Goal: Information Seeking & Learning: Learn about a topic

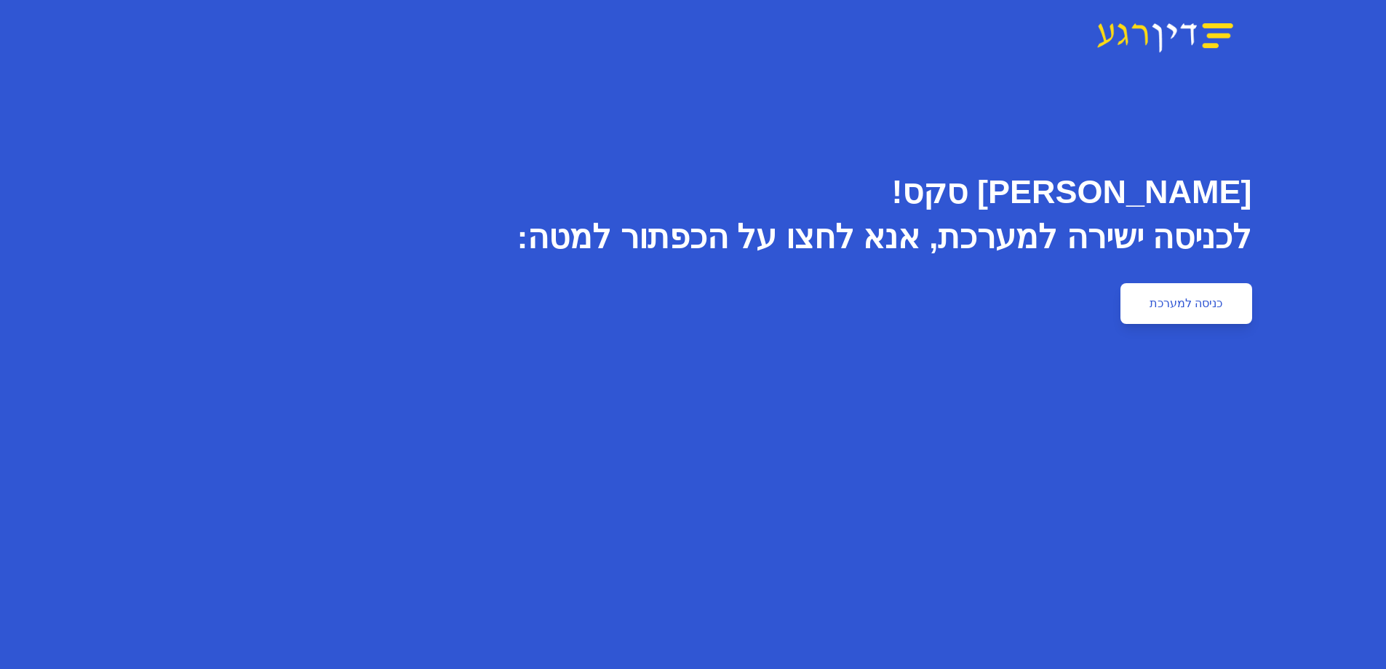
click at [1165, 306] on link "כניסה למערכת" at bounding box center [1185, 303] width 131 height 41
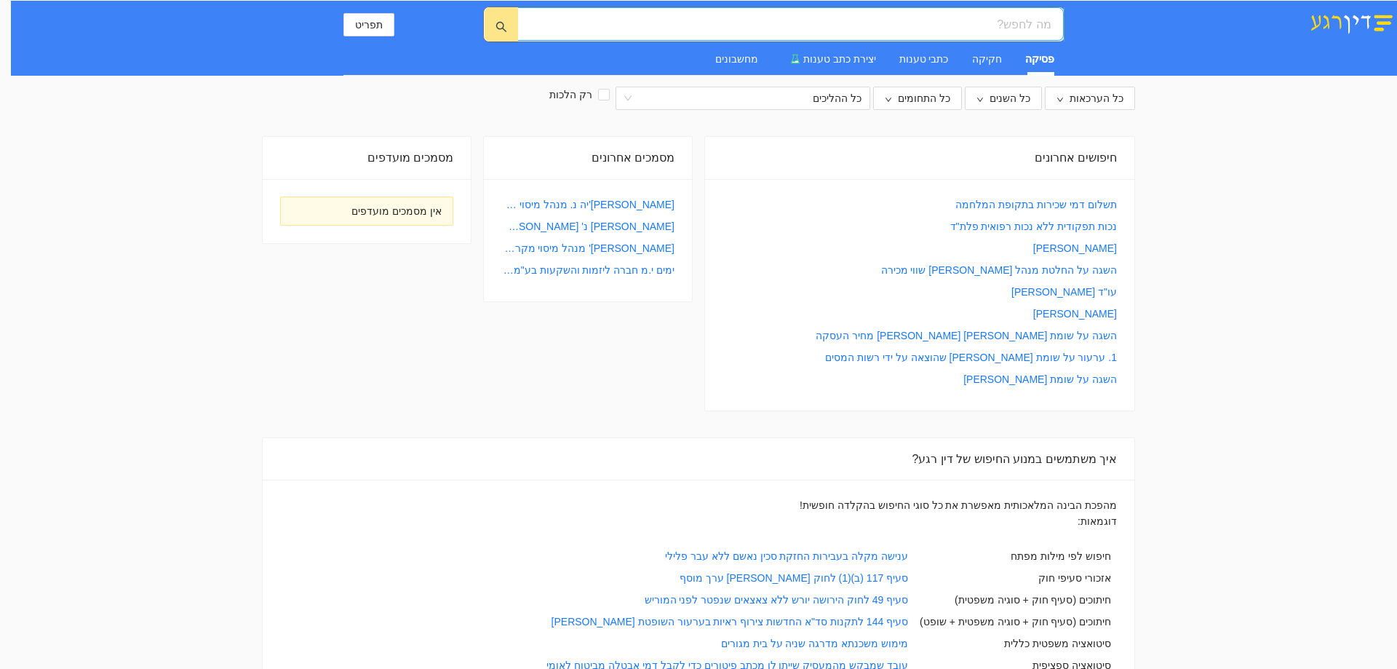
click at [983, 24] on input "search" at bounding box center [796, 24] width 510 height 18
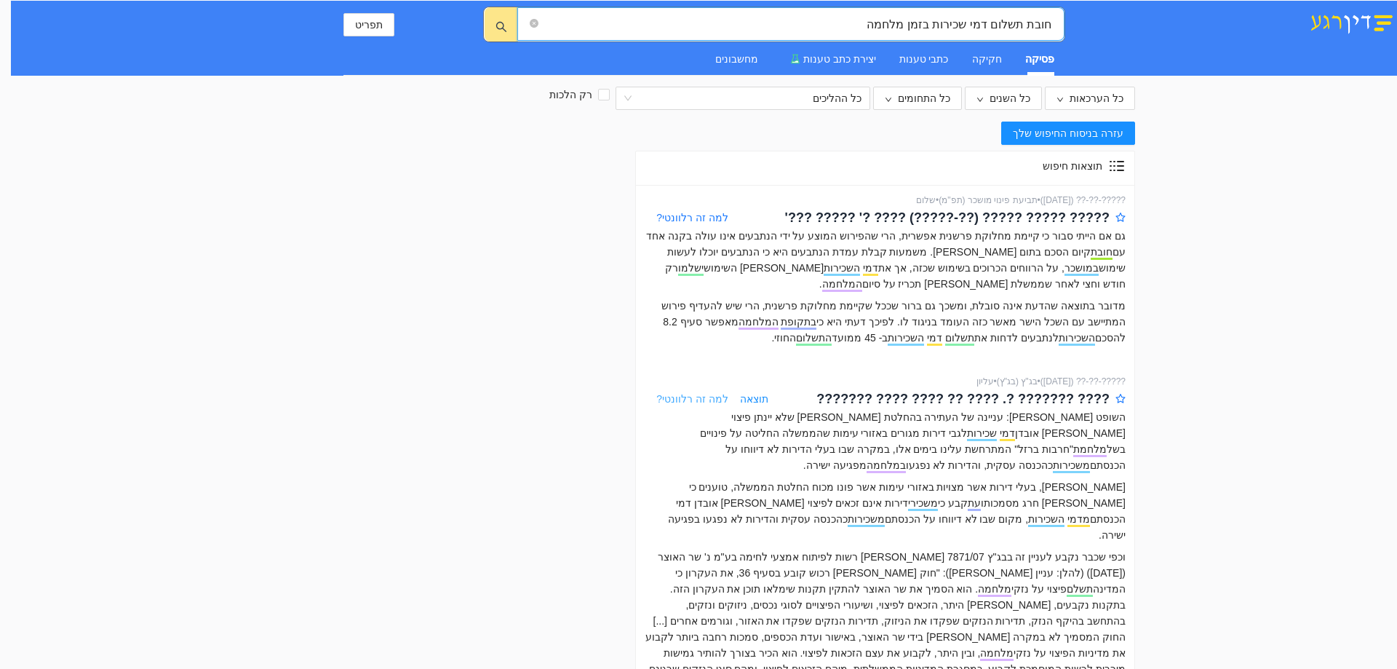
click at [687, 393] on span "למה זה רלוונטי?" at bounding box center [692, 399] width 72 height 12
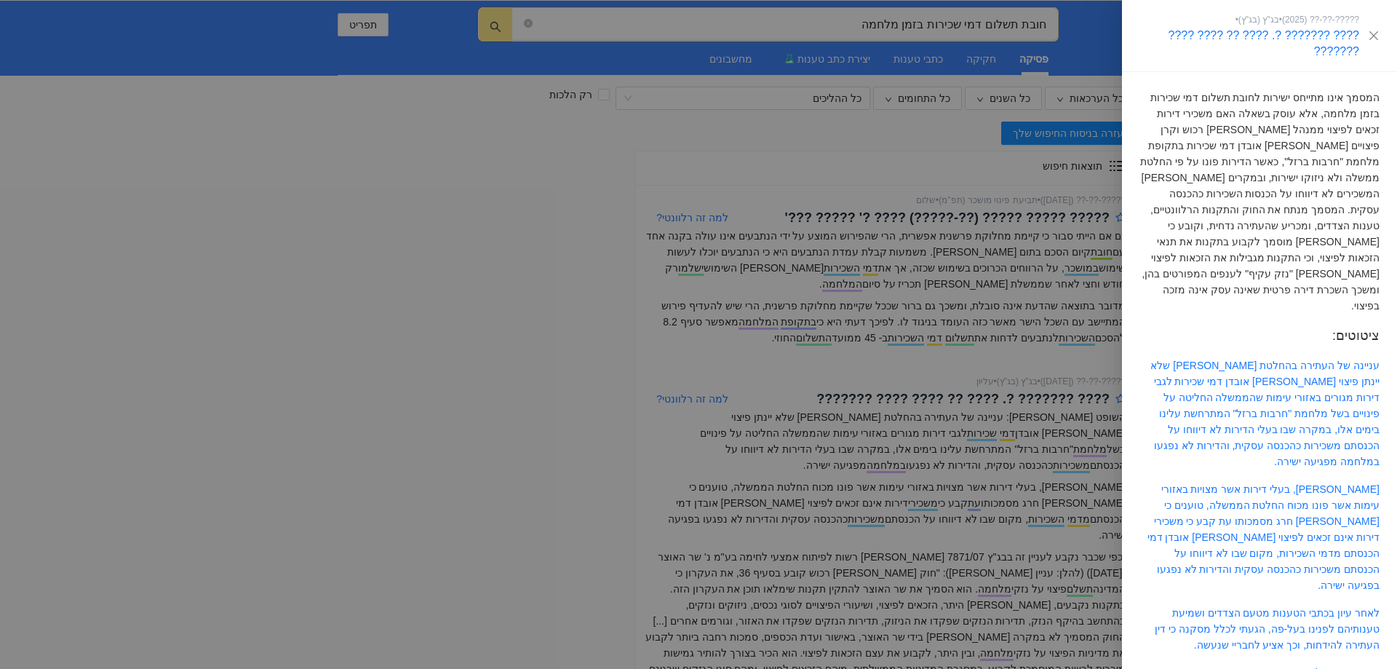
click at [492, 354] on div at bounding box center [698, 334] width 1397 height 669
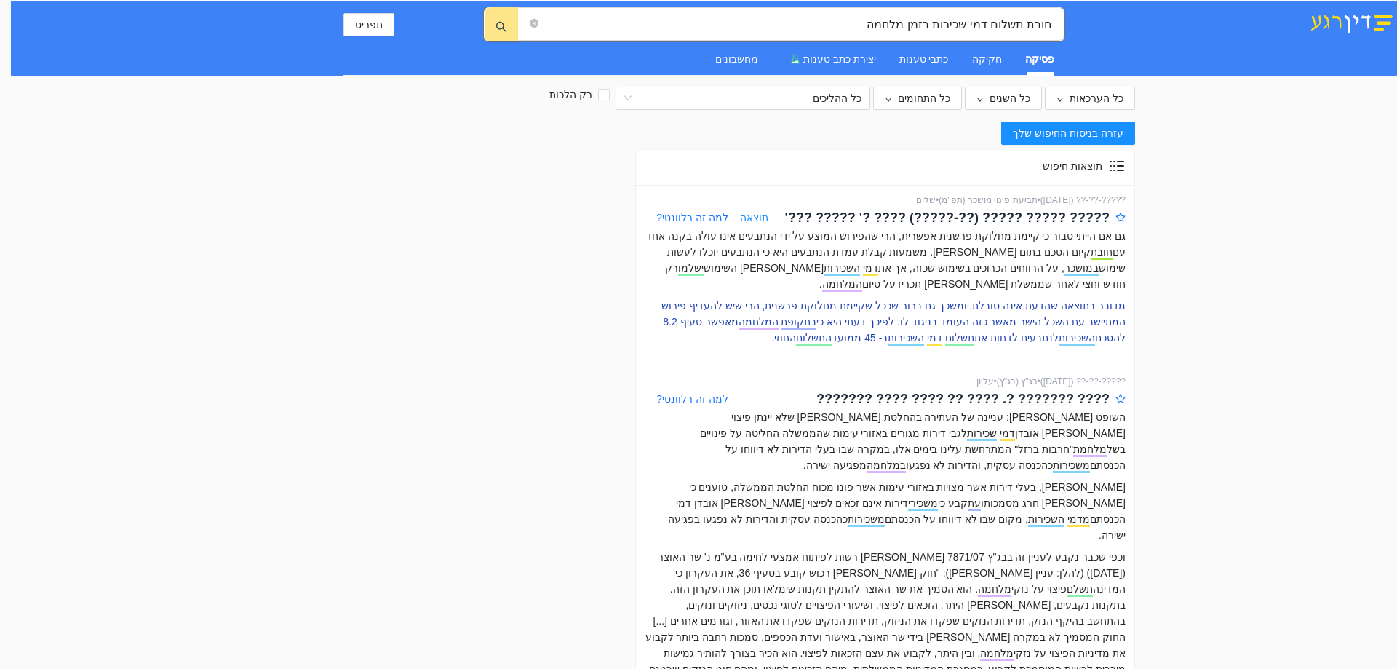
scroll to position [73, 0]
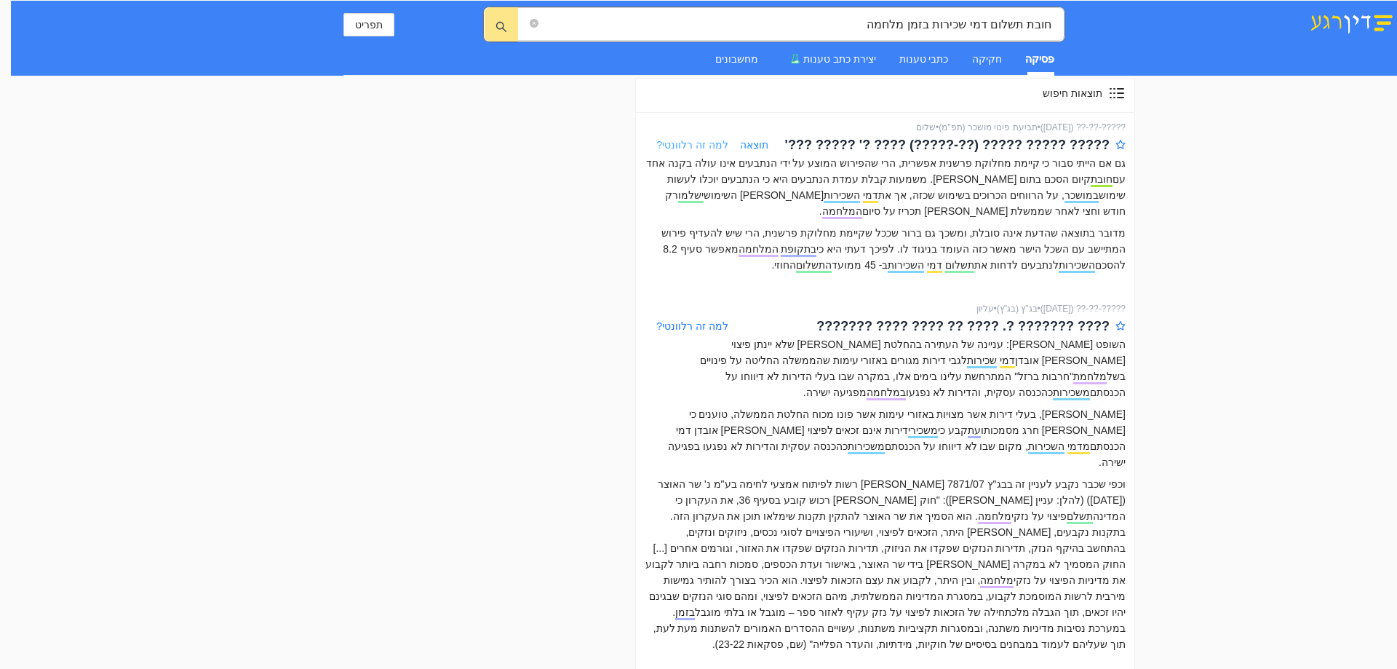
click at [685, 144] on span "למה זה רלוונטי?" at bounding box center [692, 145] width 72 height 12
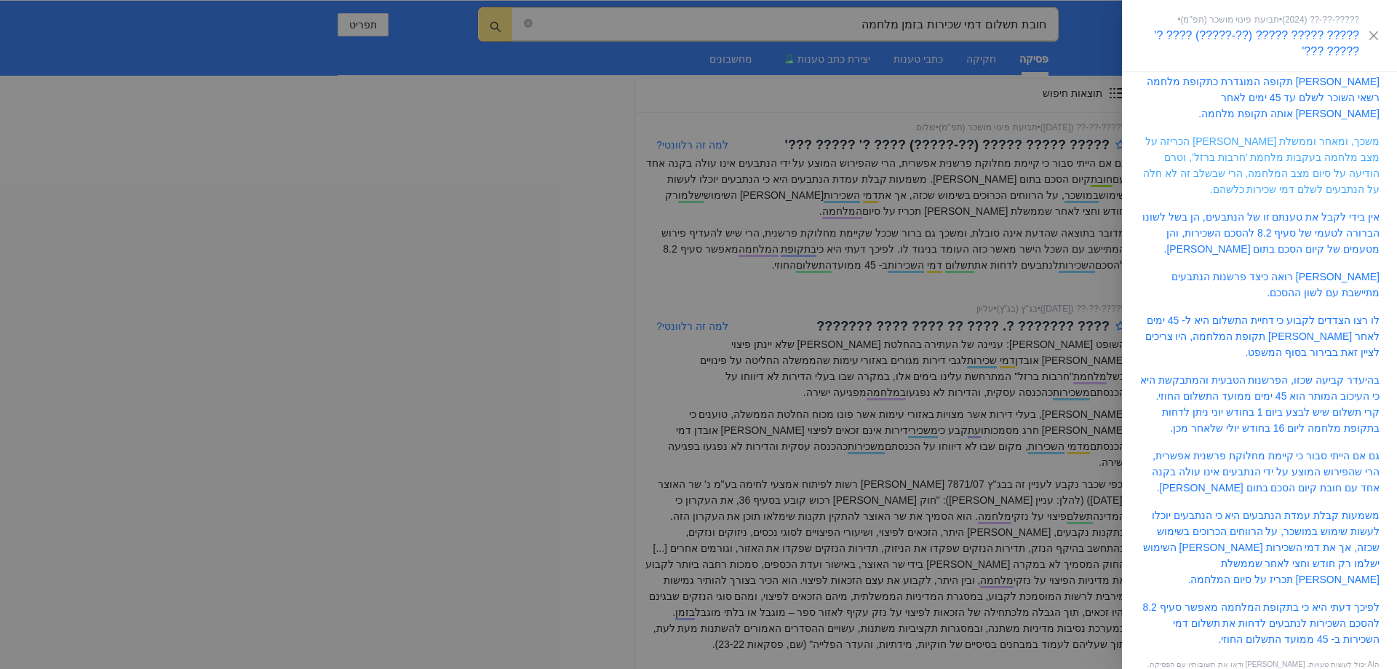
scroll to position [239, 0]
drag, startPoint x: 542, startPoint y: 410, endPoint x: 551, endPoint y: 409, distance: 9.5
click at [550, 410] on div at bounding box center [698, 334] width 1397 height 669
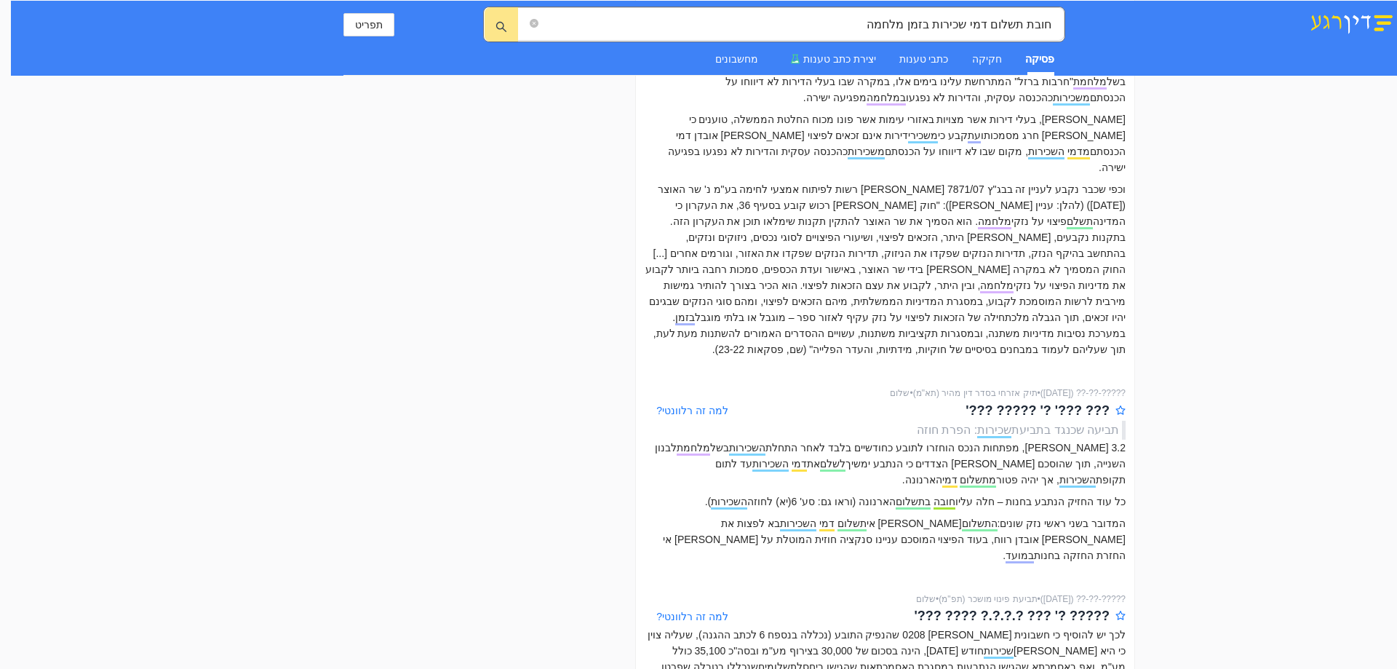
scroll to position [436, 0]
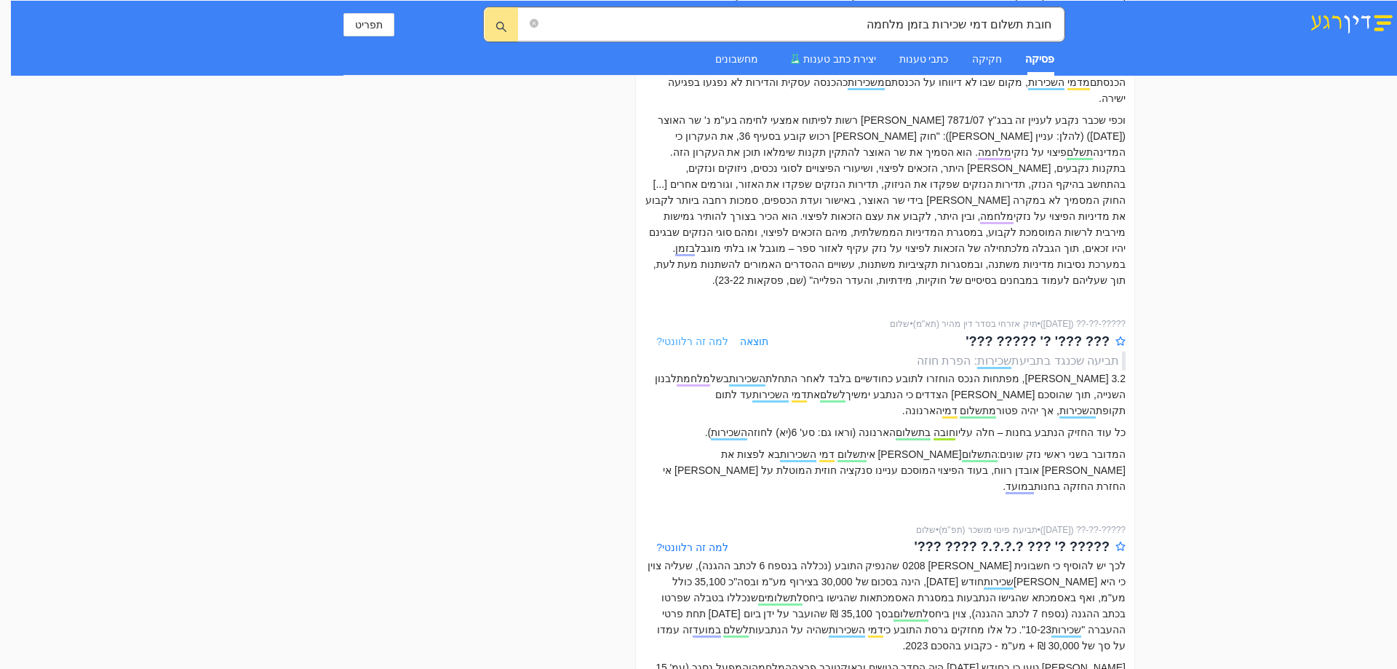
click at [693, 335] on span "למה זה רלוונטי?" at bounding box center [692, 341] width 72 height 12
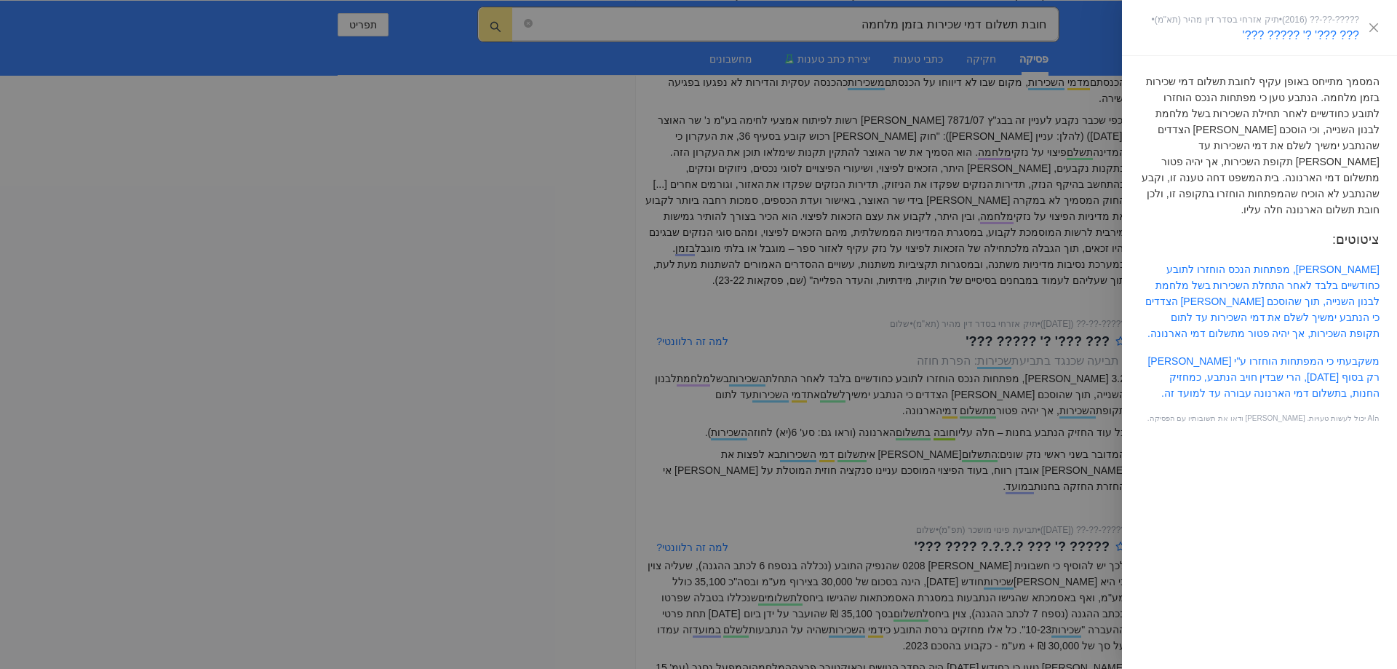
click at [570, 417] on div at bounding box center [698, 334] width 1397 height 669
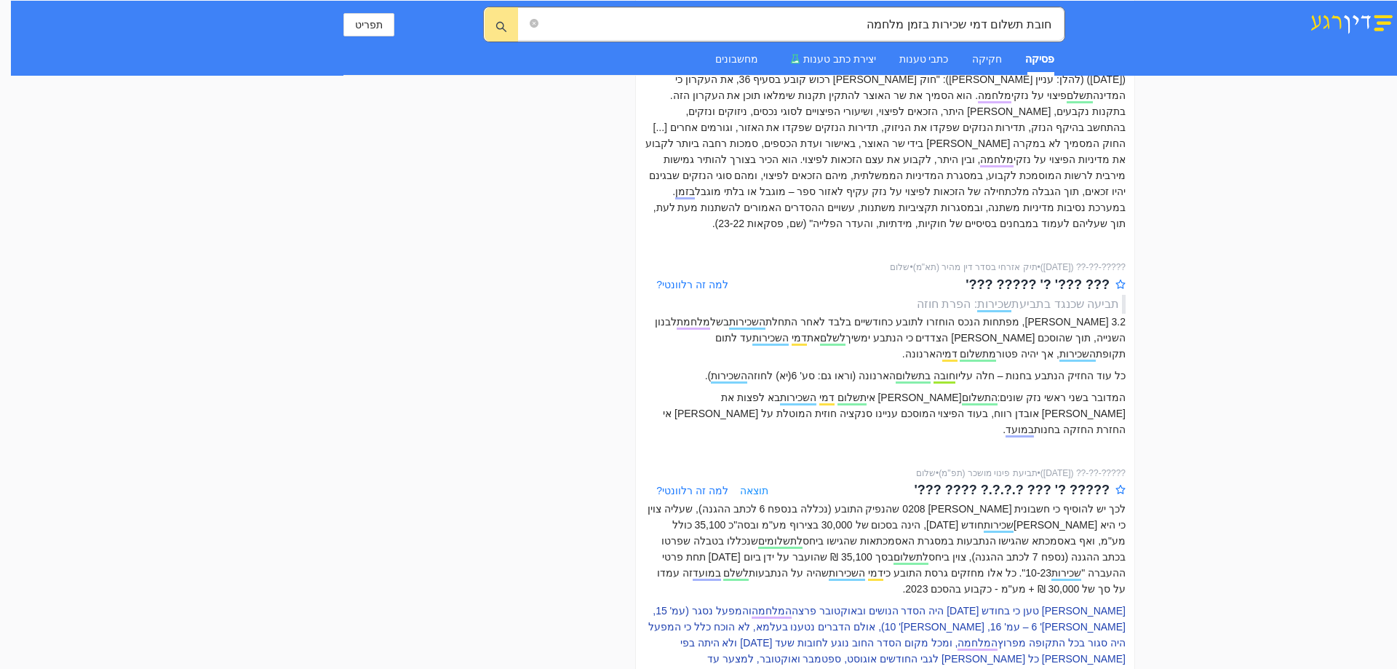
scroll to position [582, 0]
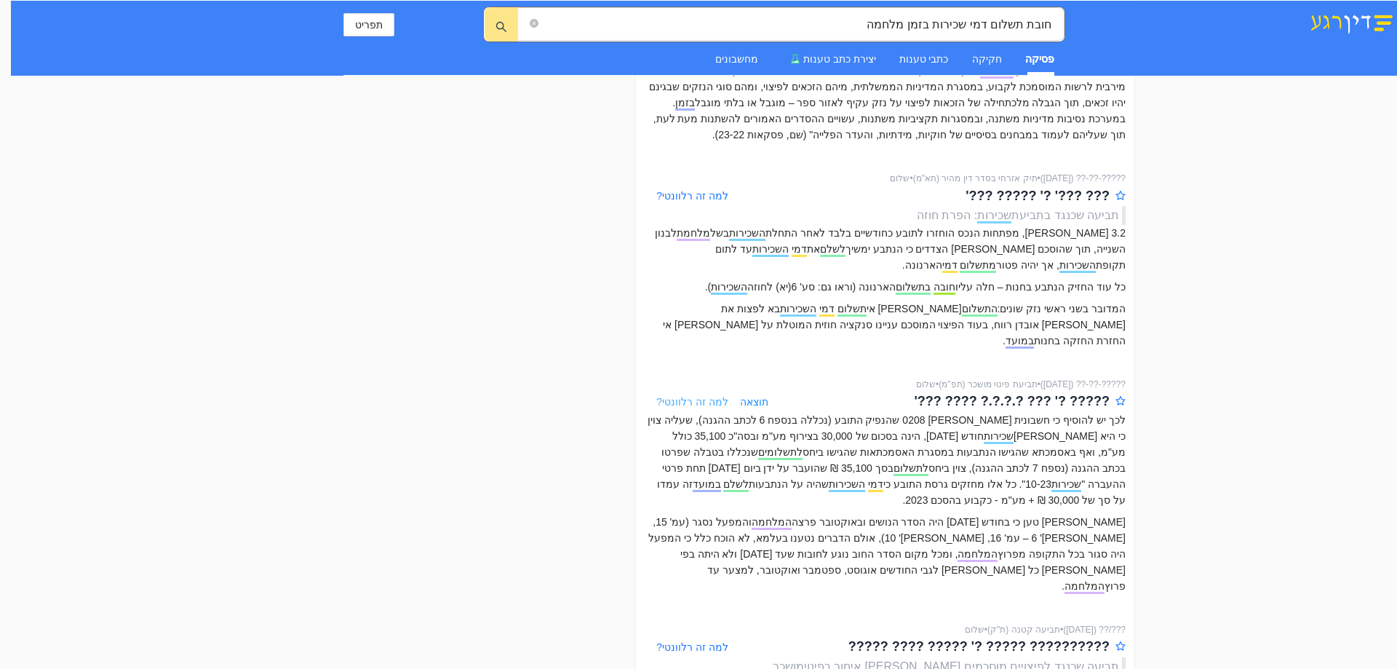
click at [694, 396] on span "למה זה רלוונטי?" at bounding box center [692, 402] width 72 height 12
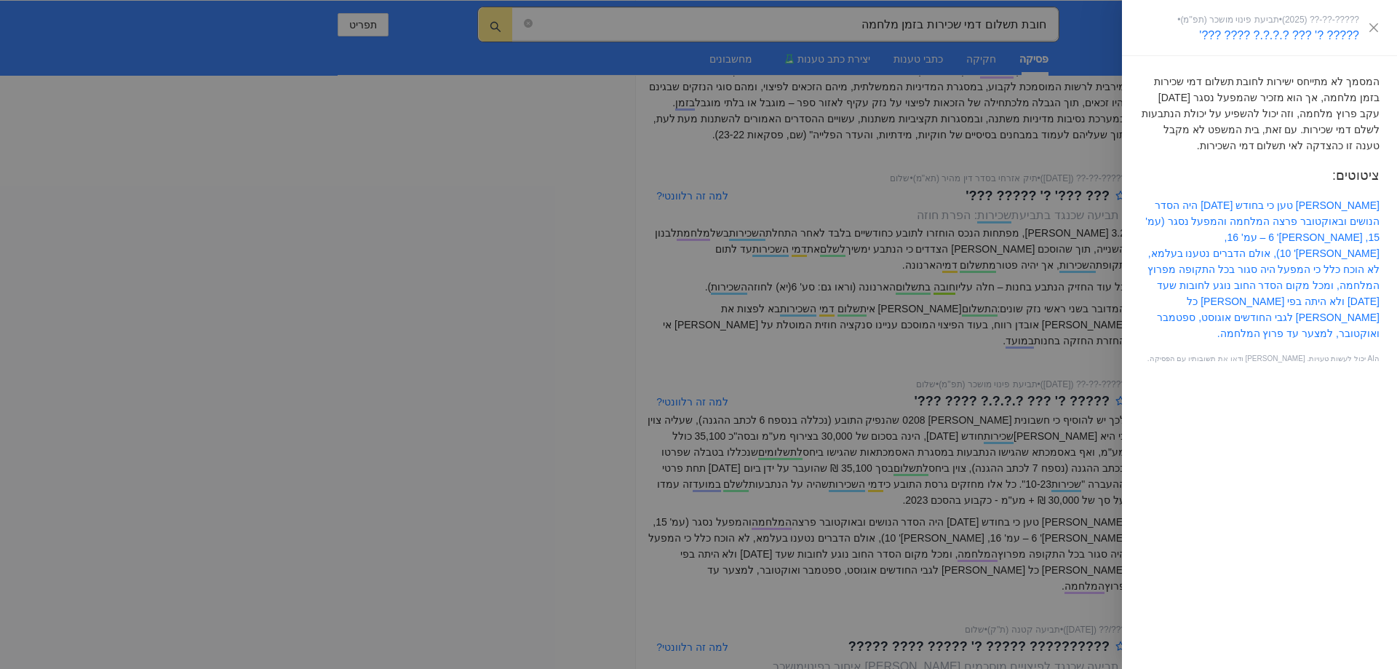
drag, startPoint x: 542, startPoint y: 141, endPoint x: 556, endPoint y: 136, distance: 14.7
click at [545, 140] on div at bounding box center [698, 334] width 1397 height 669
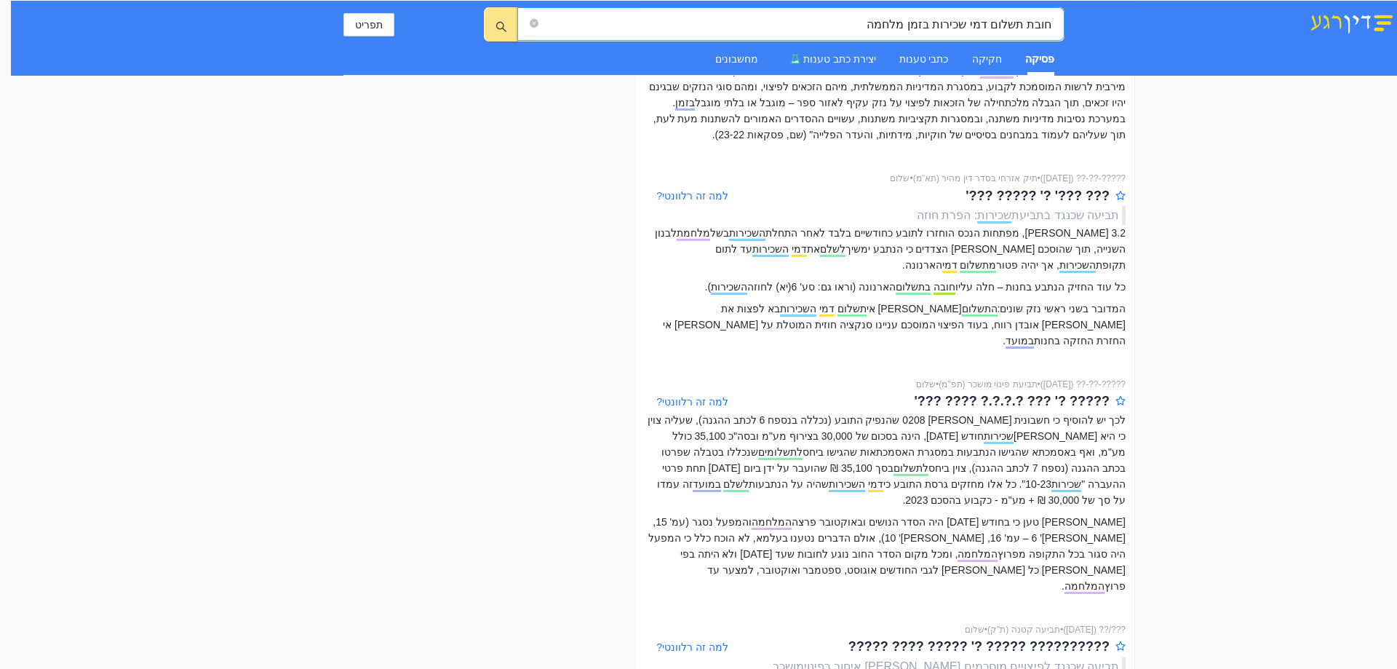
drag, startPoint x: 1087, startPoint y: 65, endPoint x: 1157, endPoint y: 69, distance: 70.7
click at [1157, 69] on div "חובת תשלום דמי שכירות בזמן מלחמה חובת תשלום דמי שכירות בזמן מלחמה תפריט פסיקה ח…" at bounding box center [704, 38] width 1386 height 75
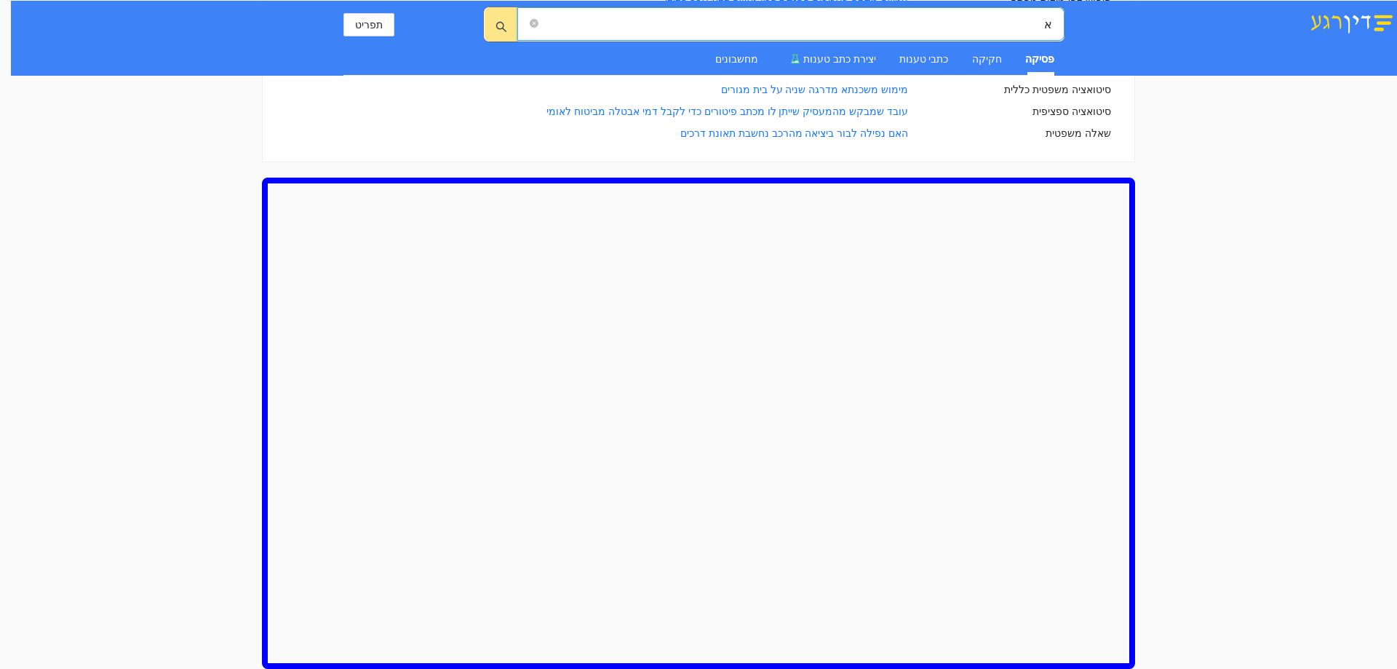
scroll to position [575, 0]
type input "אי פינוי נכס בשכירות בשל מלחמה"
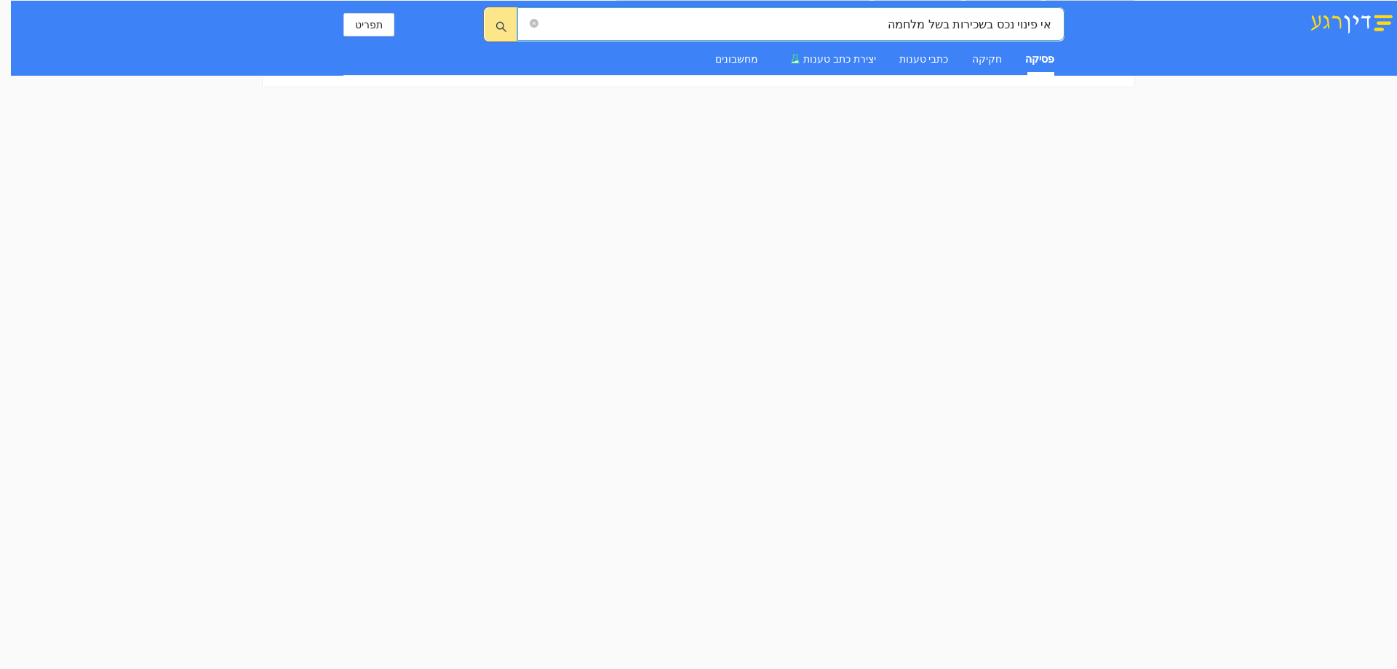
scroll to position [0, 0]
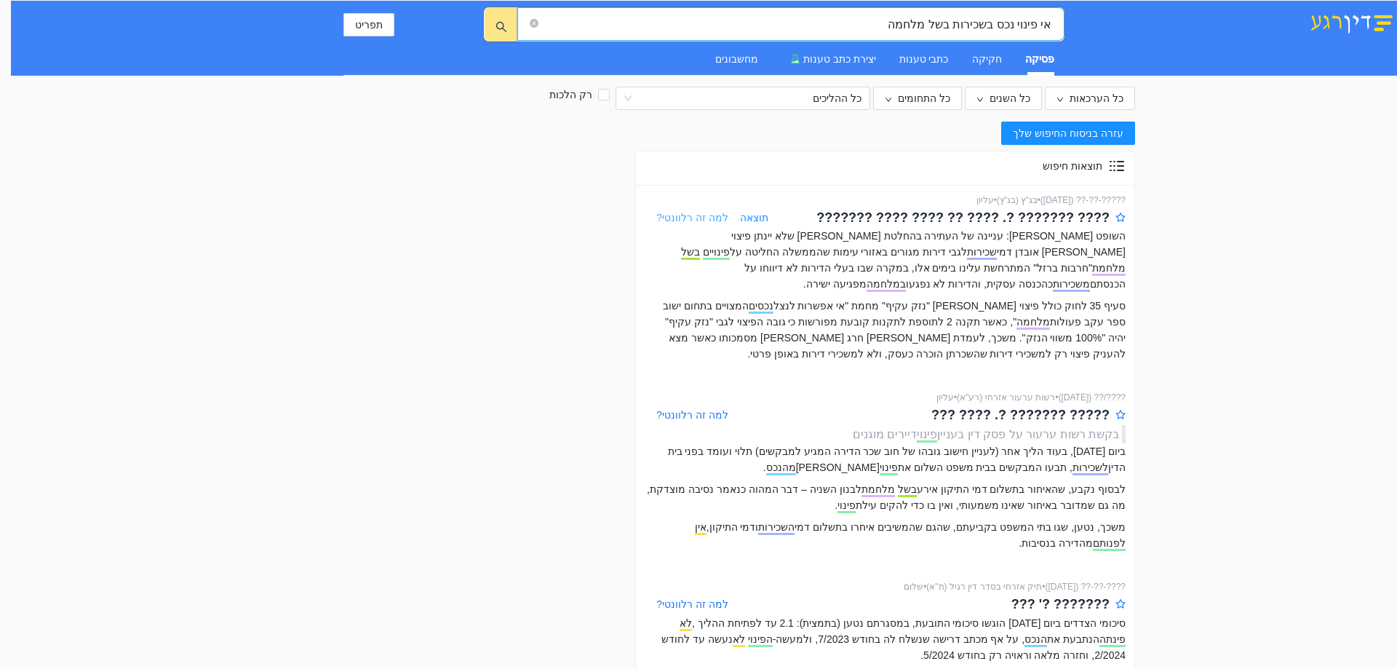
click at [677, 218] on span "למה זה רלוונטי?" at bounding box center [692, 218] width 72 height 12
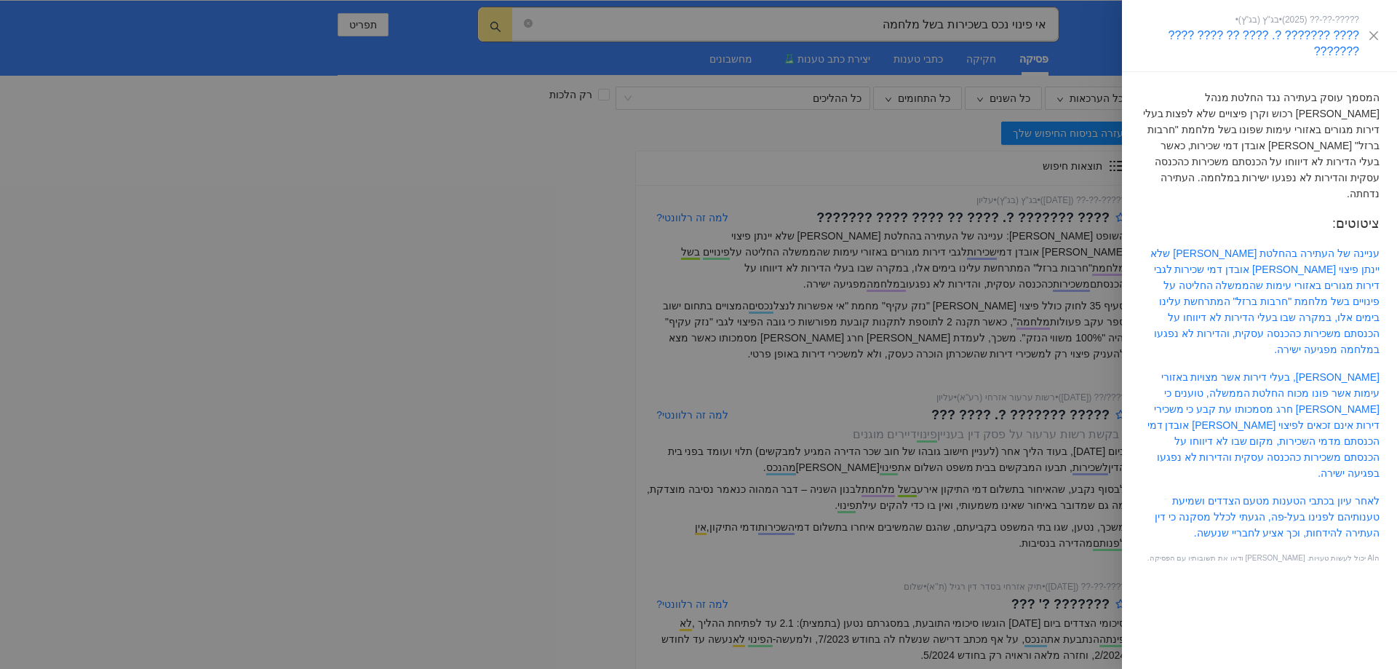
click at [487, 337] on div at bounding box center [698, 334] width 1397 height 669
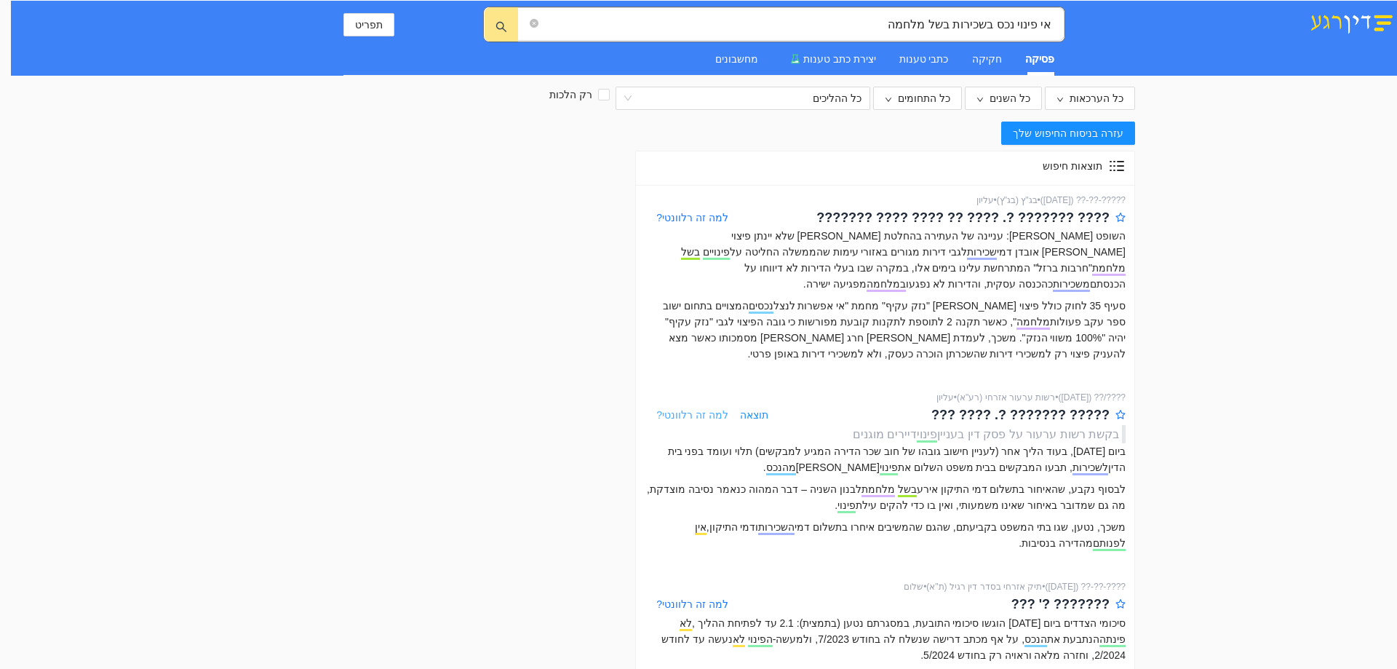
click at [683, 409] on span "למה זה רלוונטי?" at bounding box center [692, 415] width 72 height 12
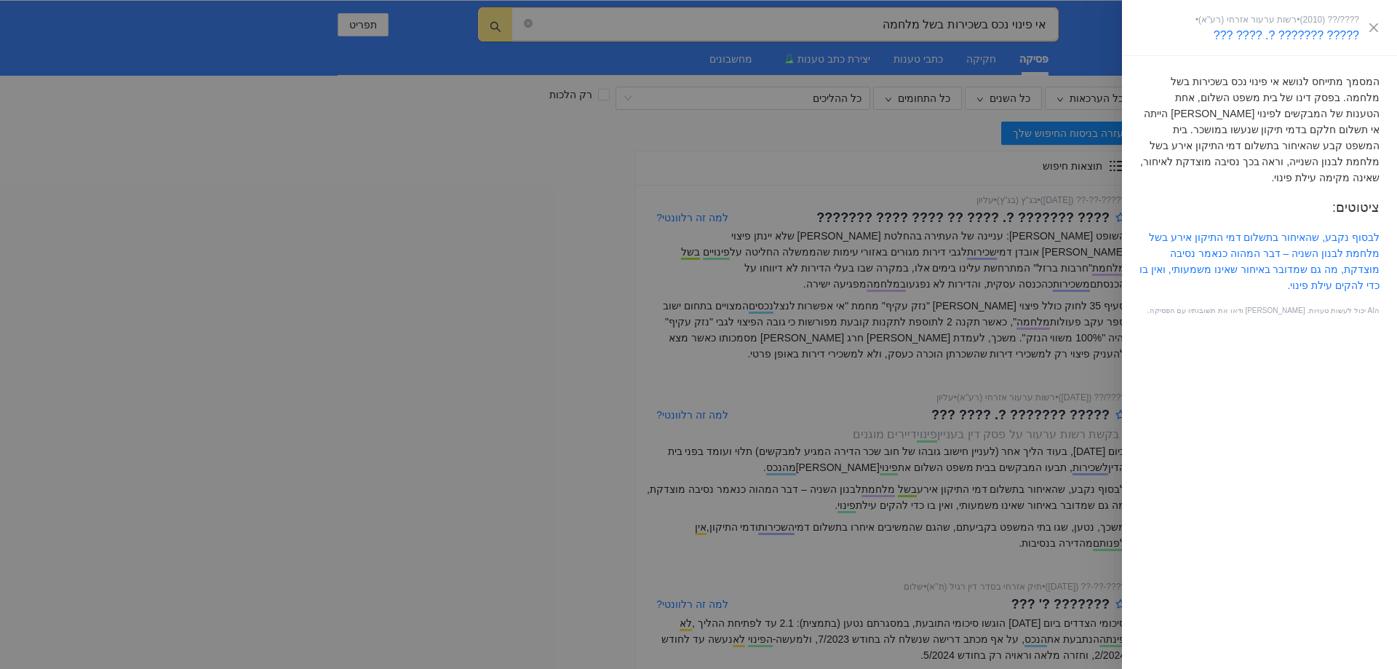
click at [511, 410] on div at bounding box center [698, 334] width 1397 height 669
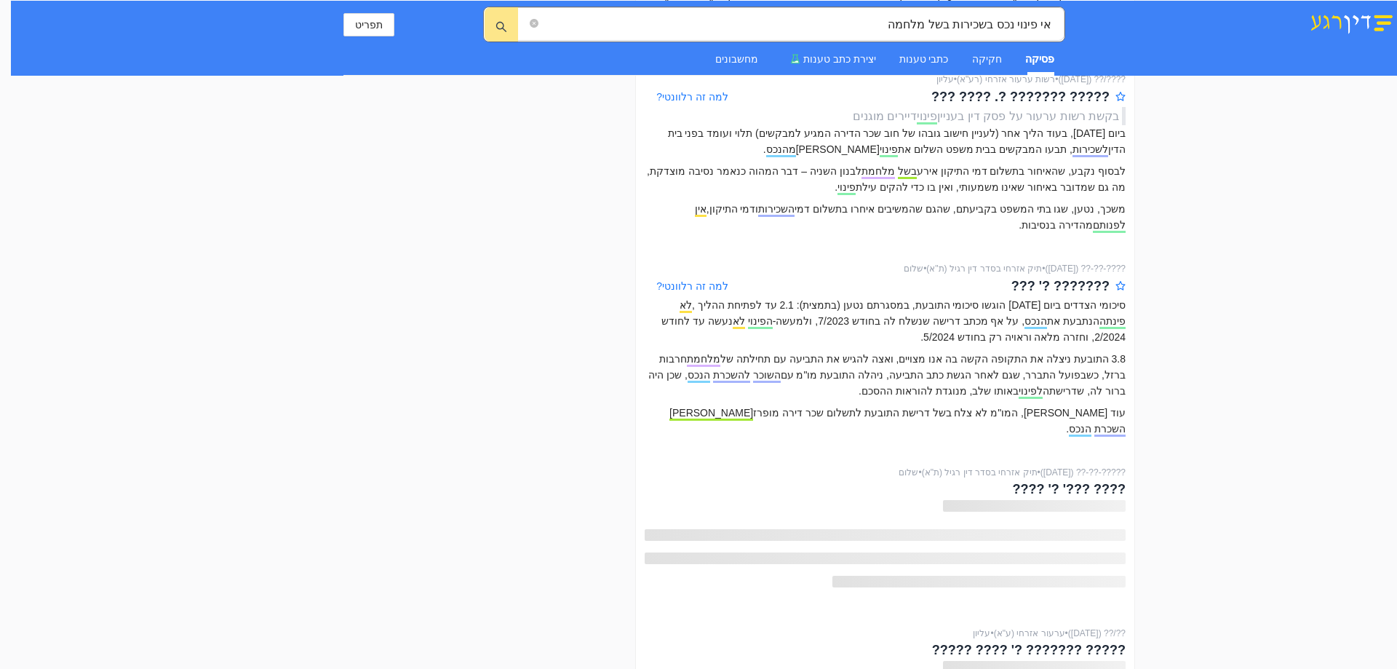
scroll to position [364, 0]
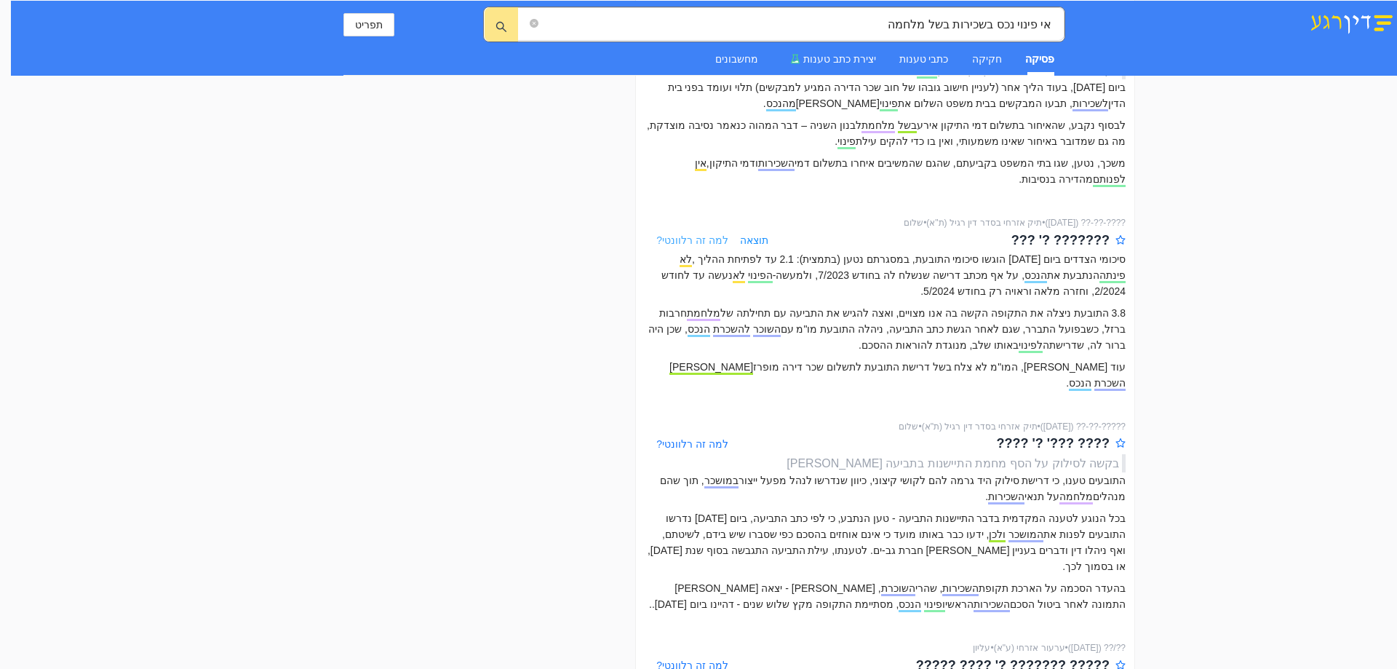
click at [682, 234] on span "למה זה רלוונטי?" at bounding box center [692, 240] width 72 height 12
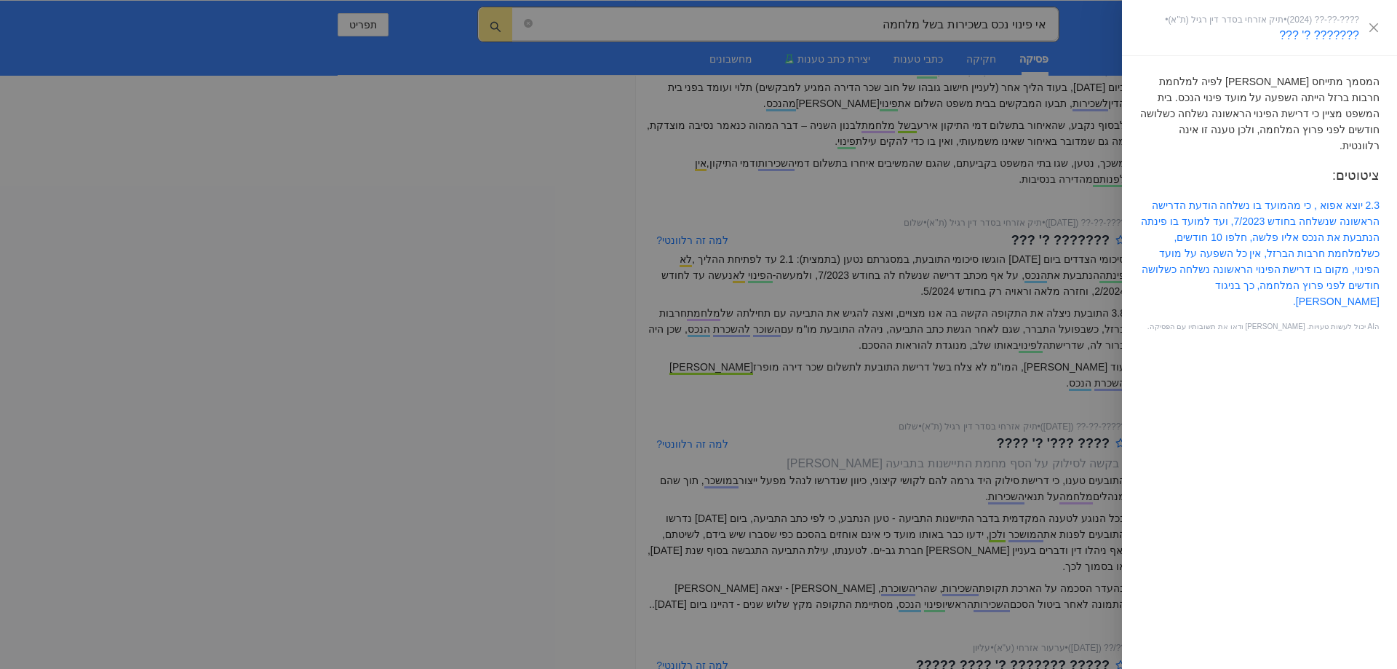
click at [551, 425] on div at bounding box center [698, 334] width 1397 height 669
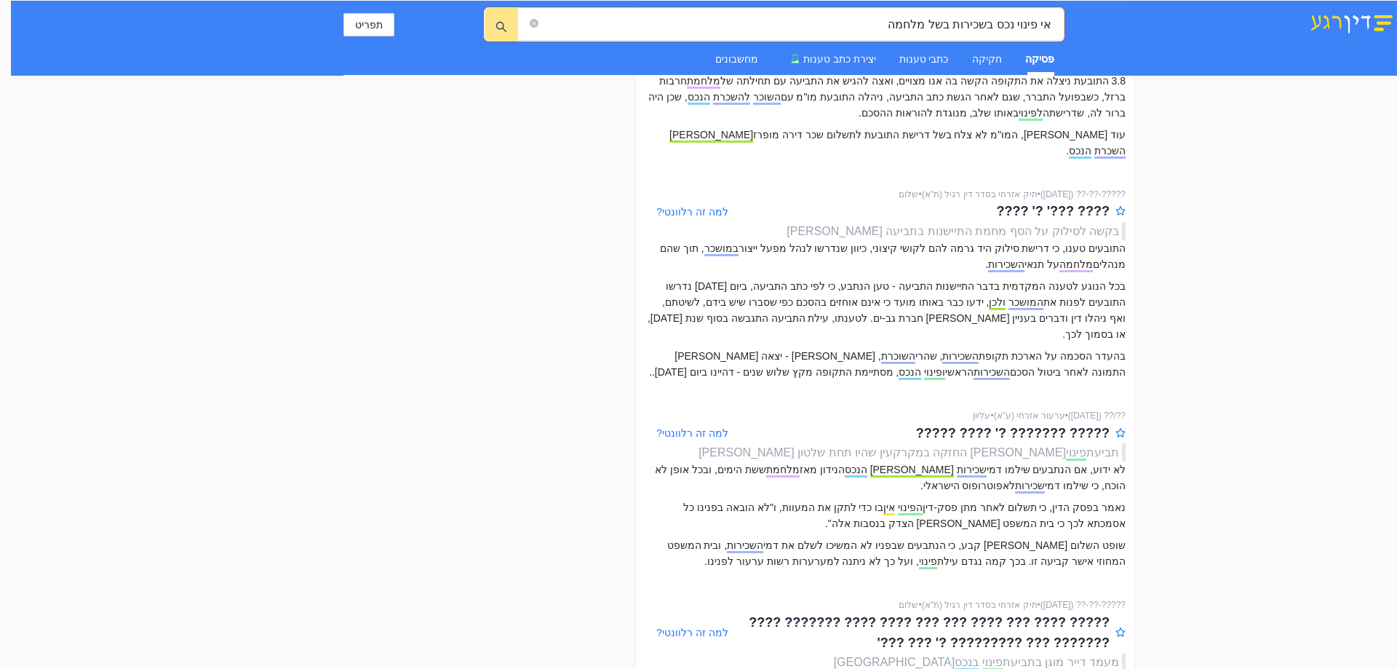
scroll to position [509, 0]
